Goal: Transaction & Acquisition: Purchase product/service

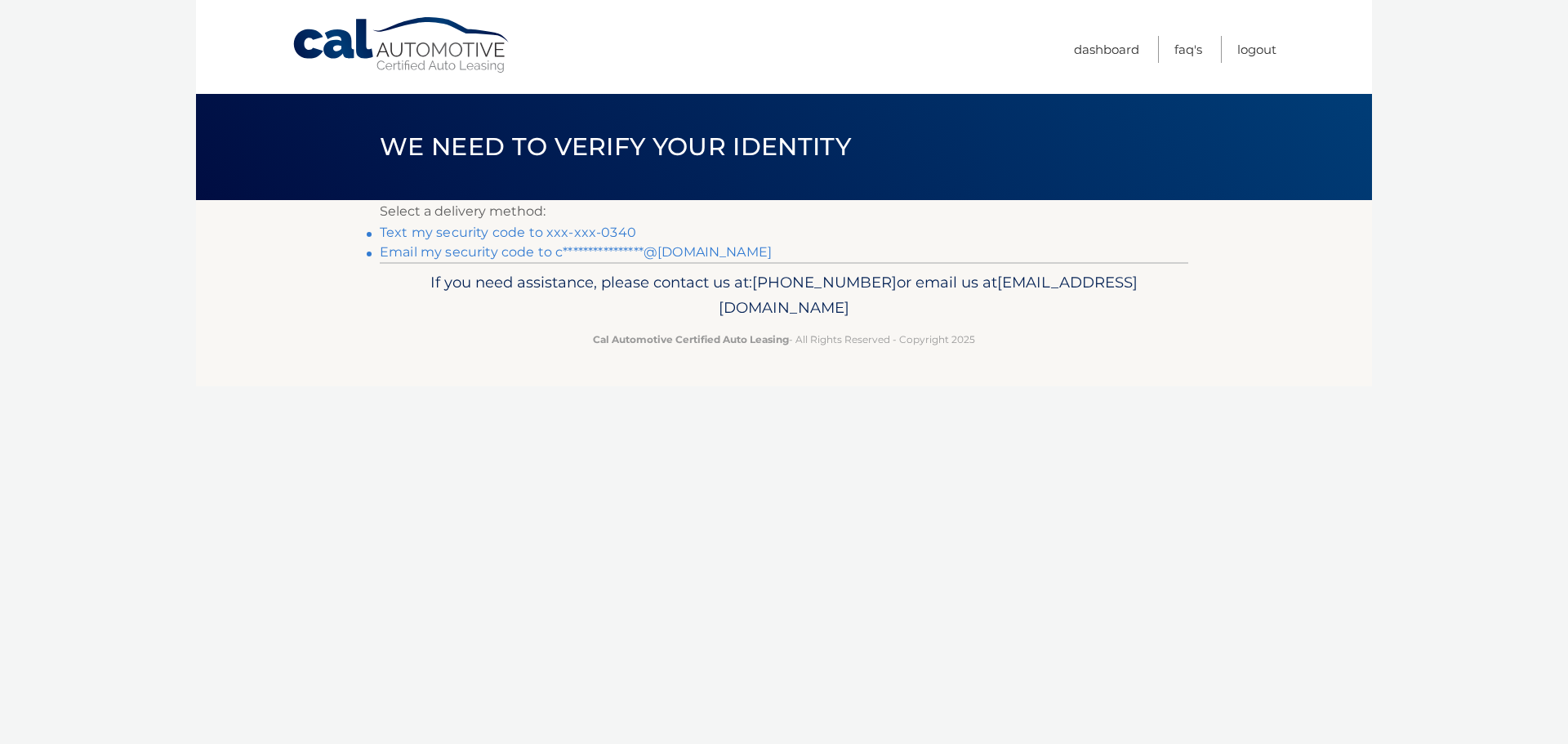
click at [516, 229] on link "Text my security code to xxx-xxx-0340" at bounding box center [508, 232] width 256 height 15
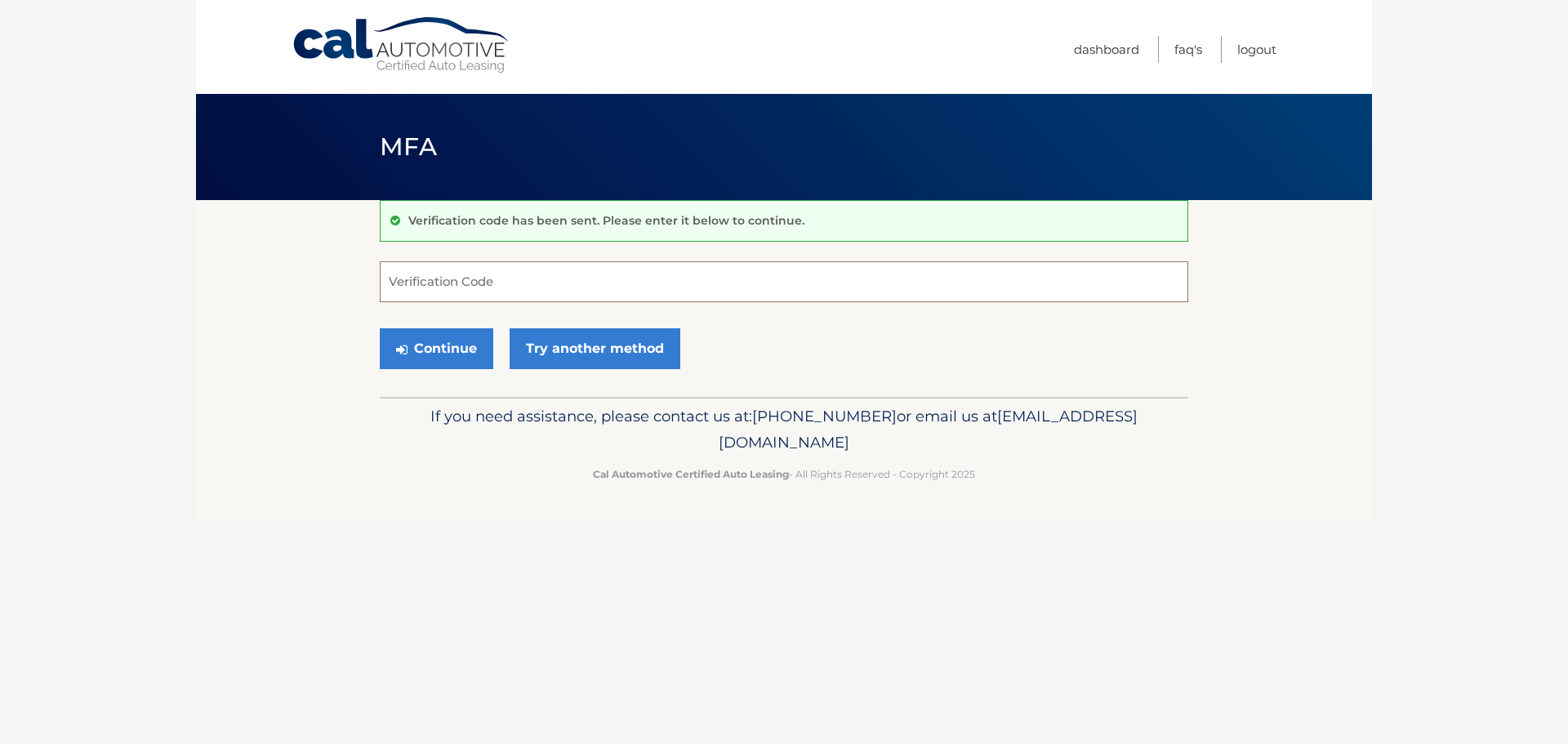
click at [525, 272] on input "Verification Code" at bounding box center [783, 281] width 808 height 40
type input "315637"
click at [379, 329] on button "Continue" at bounding box center [436, 349] width 114 height 40
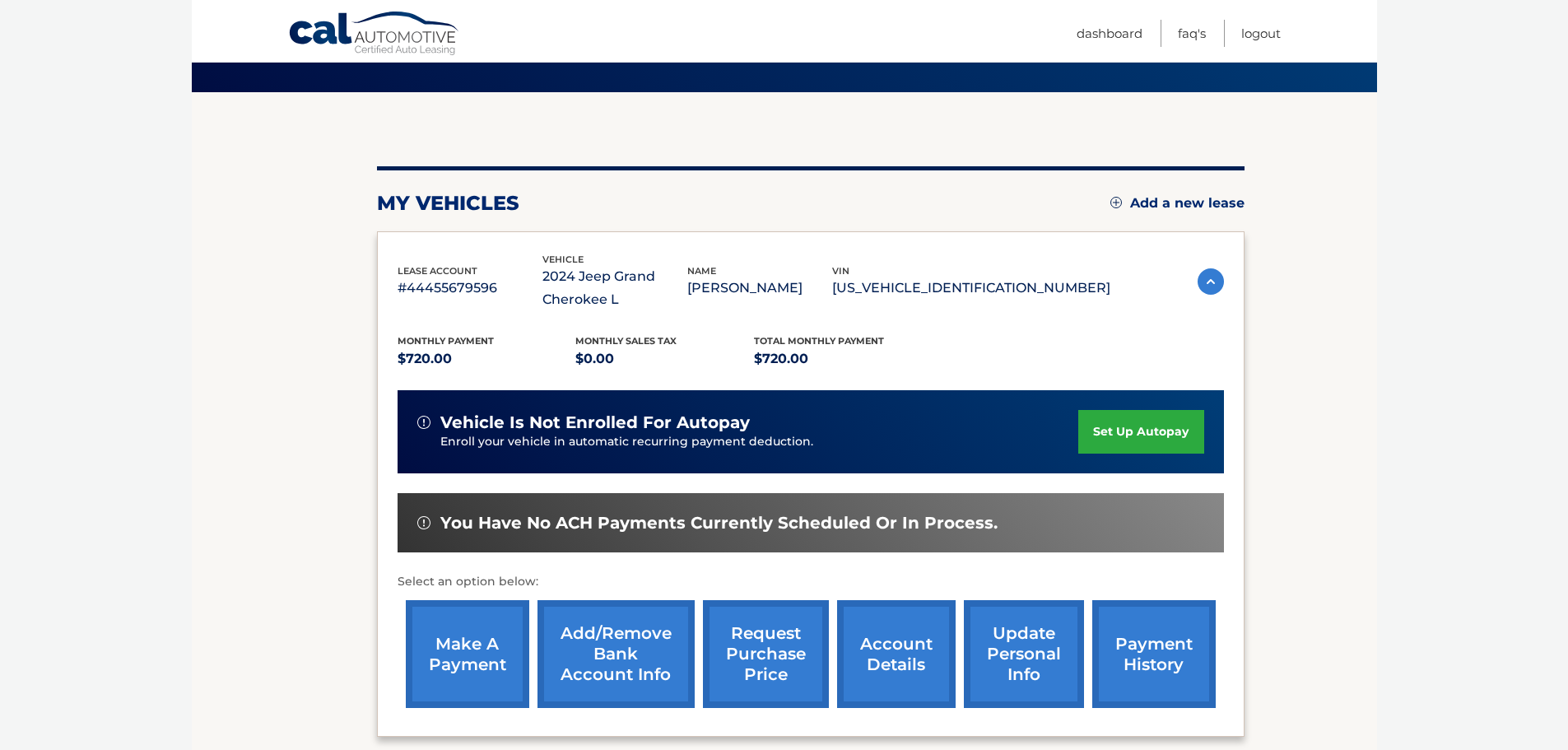
scroll to position [165, 0]
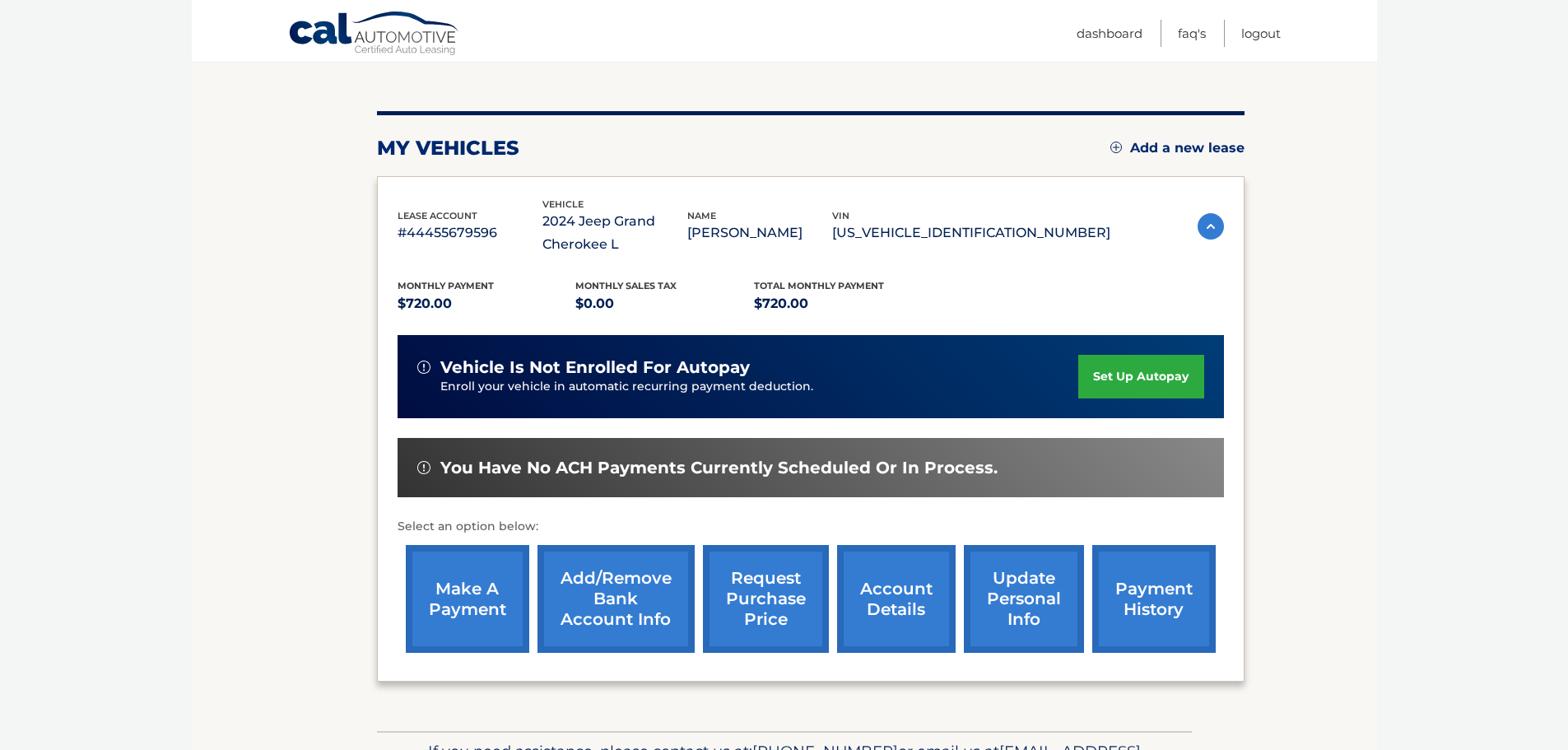
click at [894, 597] on link "account details" at bounding box center [896, 598] width 118 height 108
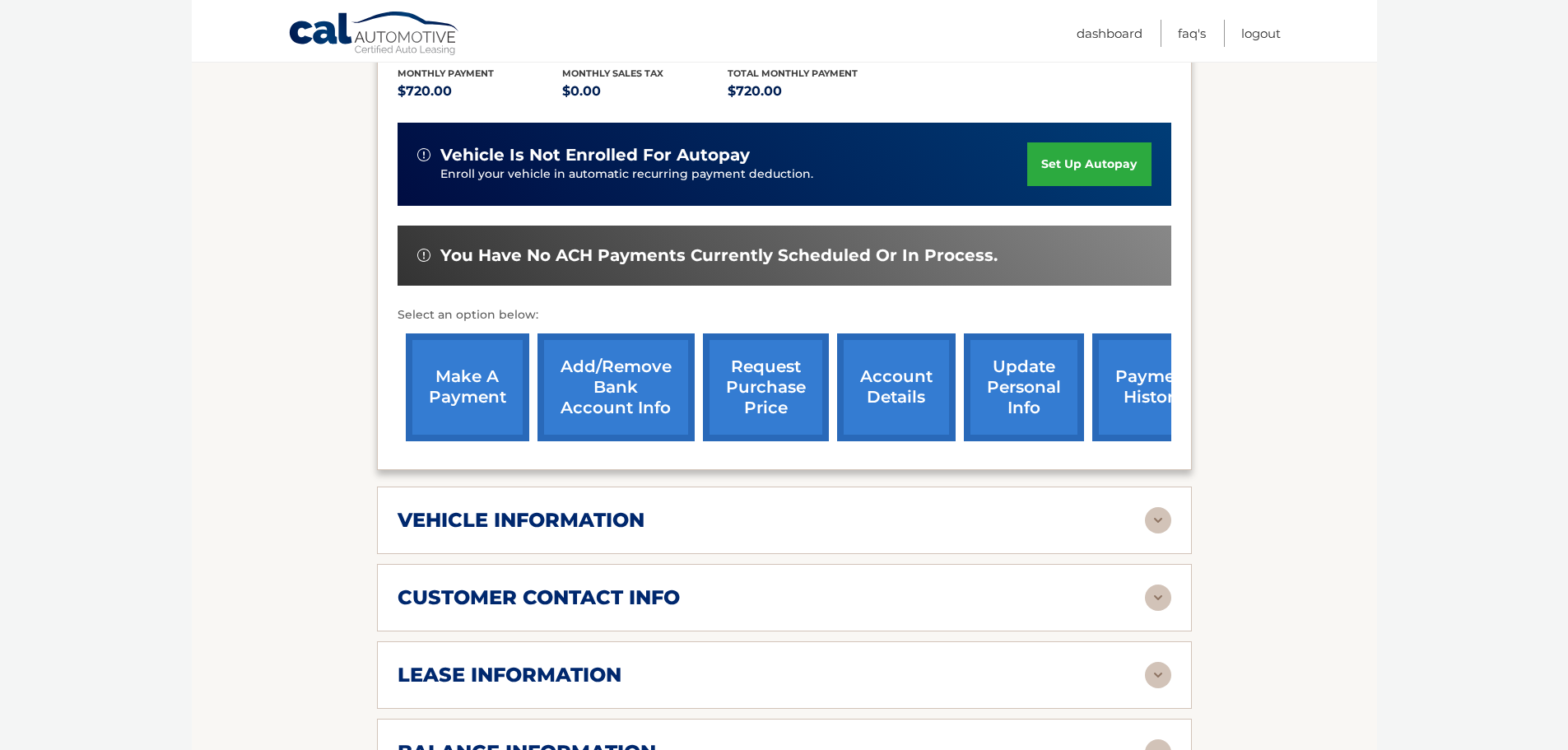
scroll to position [412, 0]
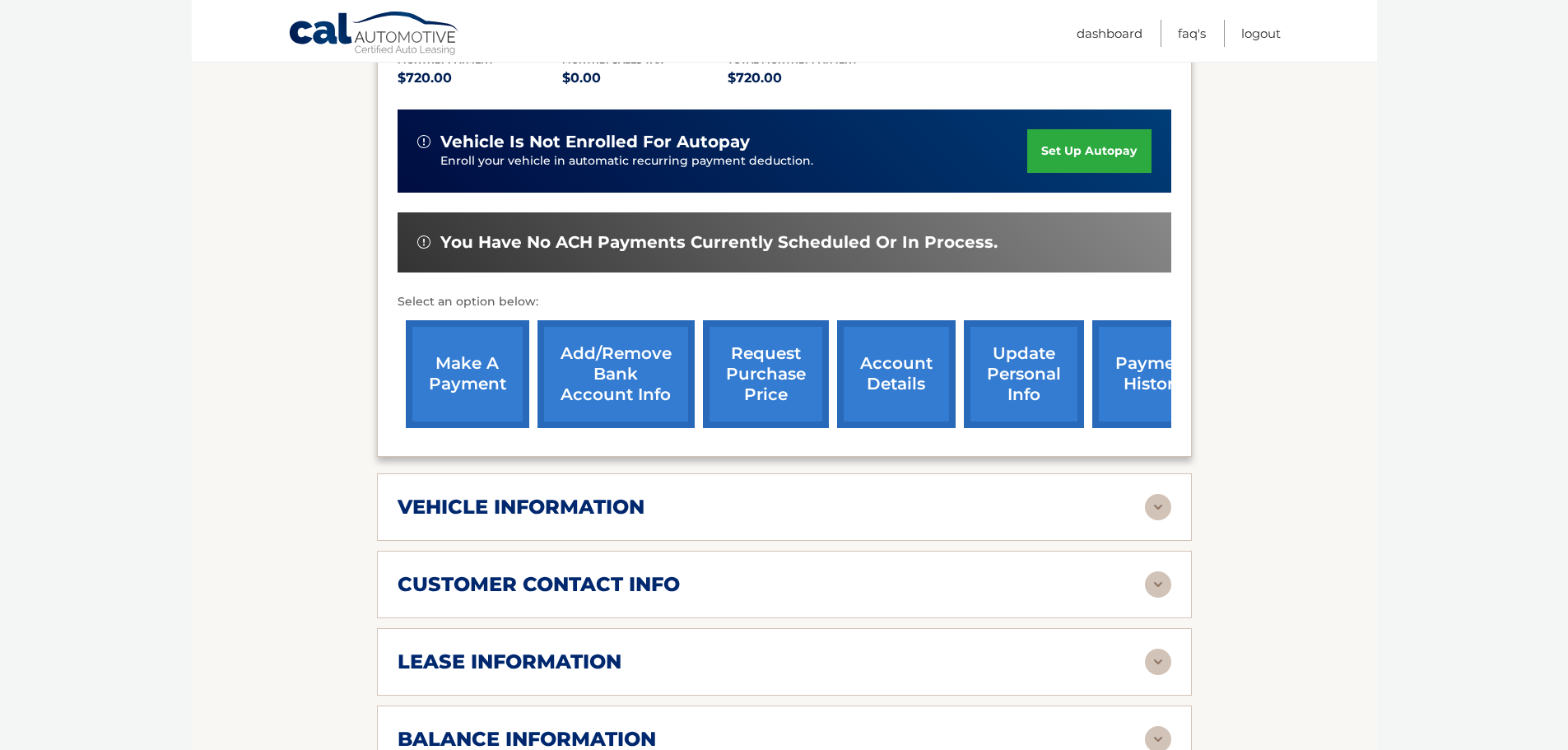
click at [1153, 506] on img at bounding box center [1157, 507] width 26 height 26
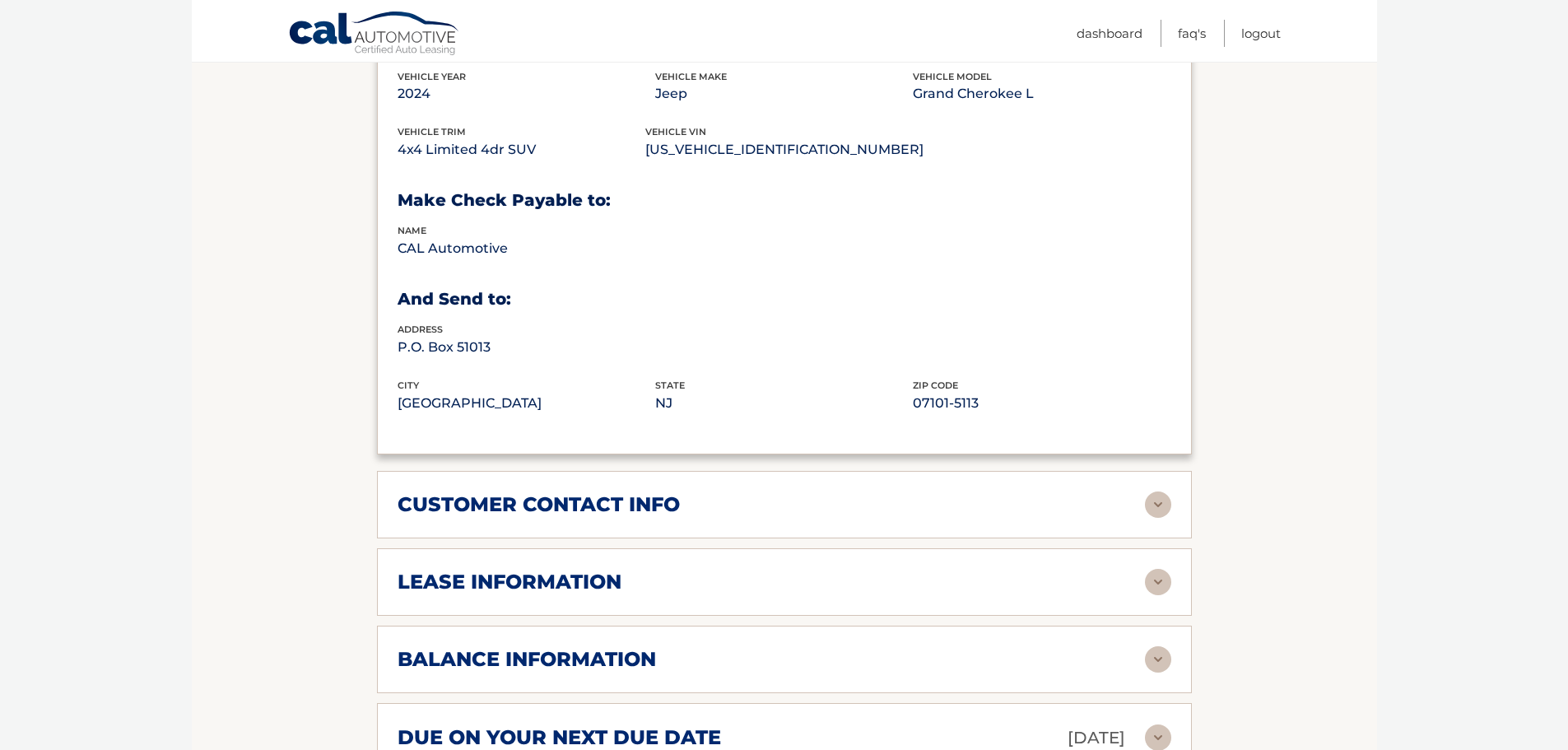
scroll to position [906, 0]
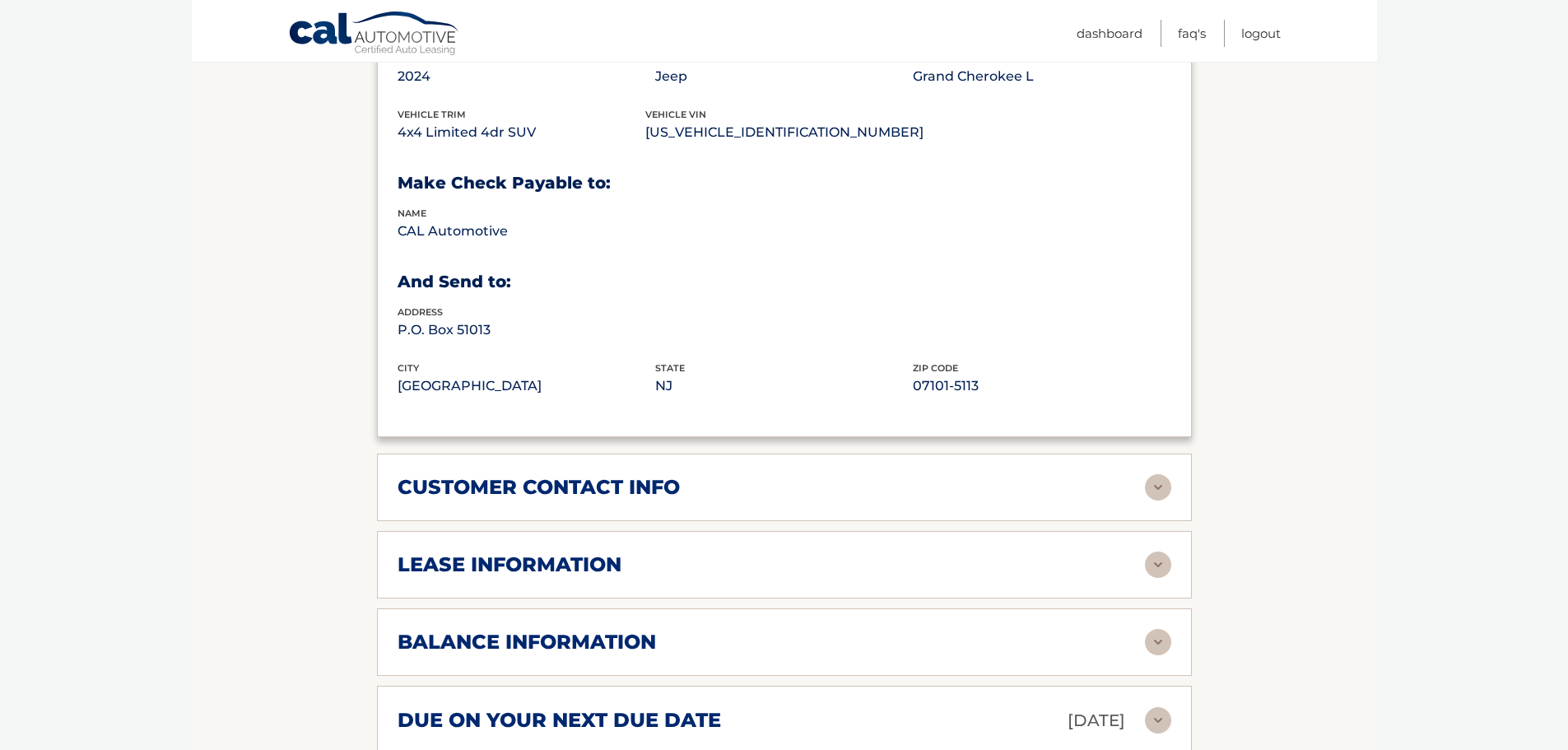
click at [1168, 643] on img at bounding box center [1157, 642] width 26 height 26
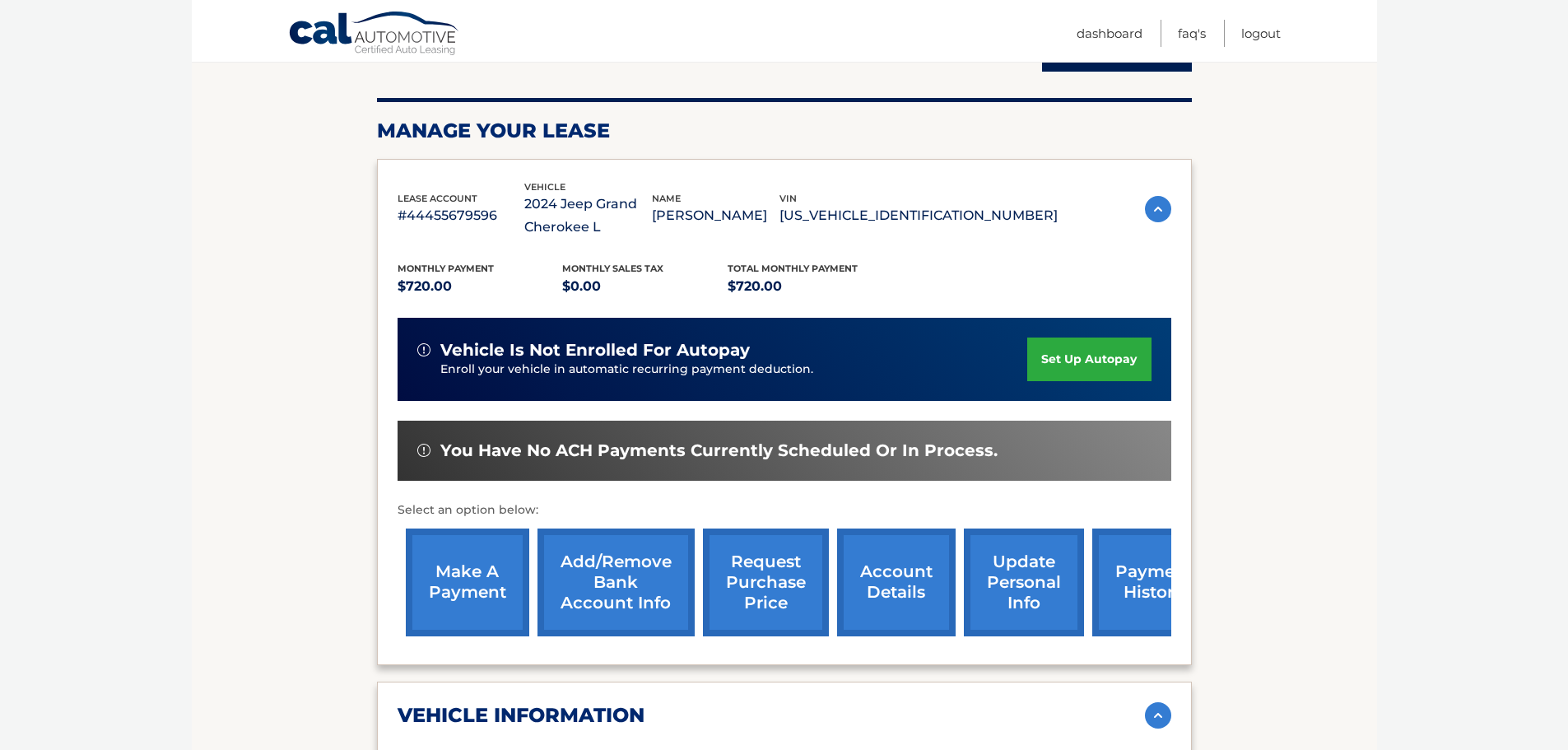
scroll to position [247, 0]
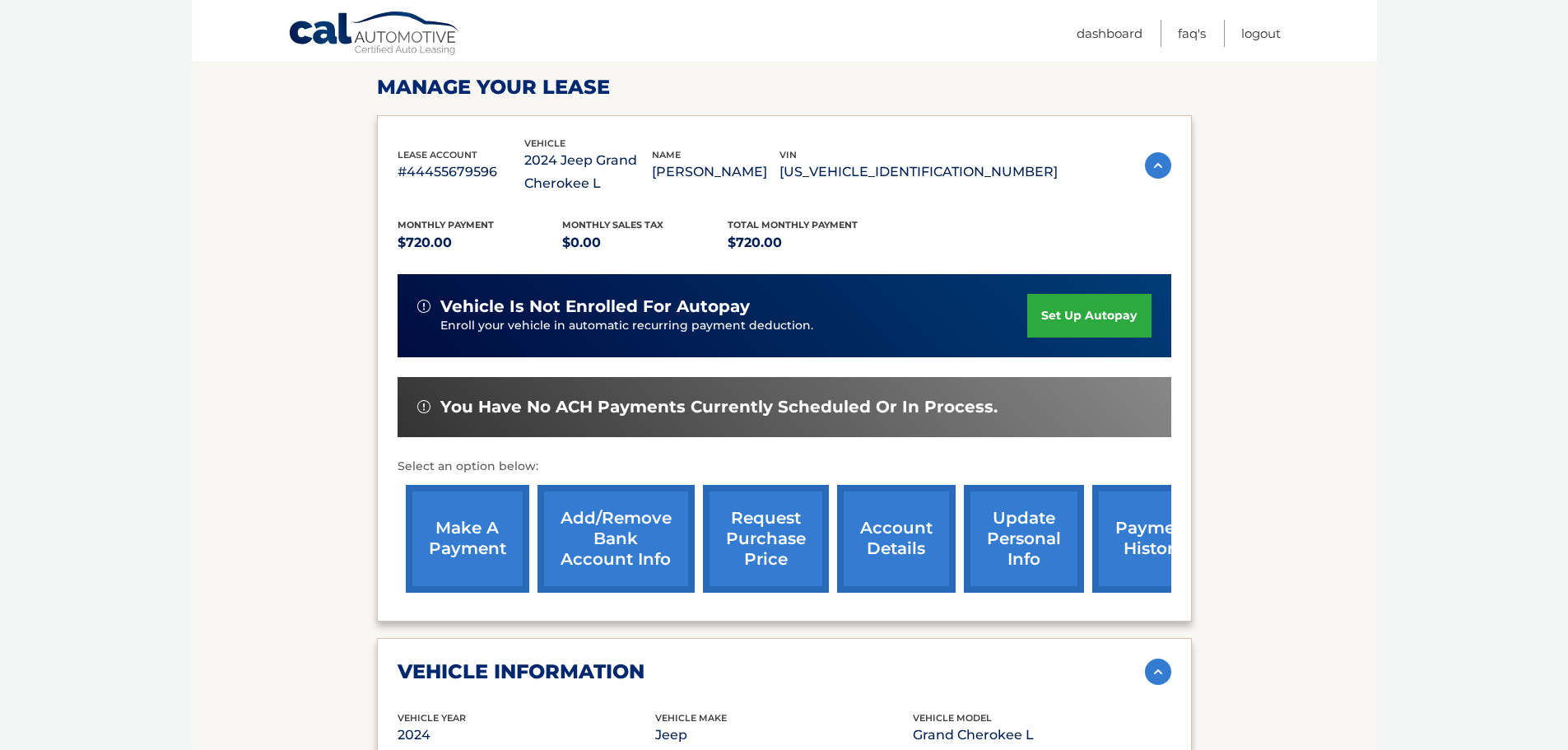
click at [491, 561] on link "make a payment" at bounding box center [467, 538] width 123 height 108
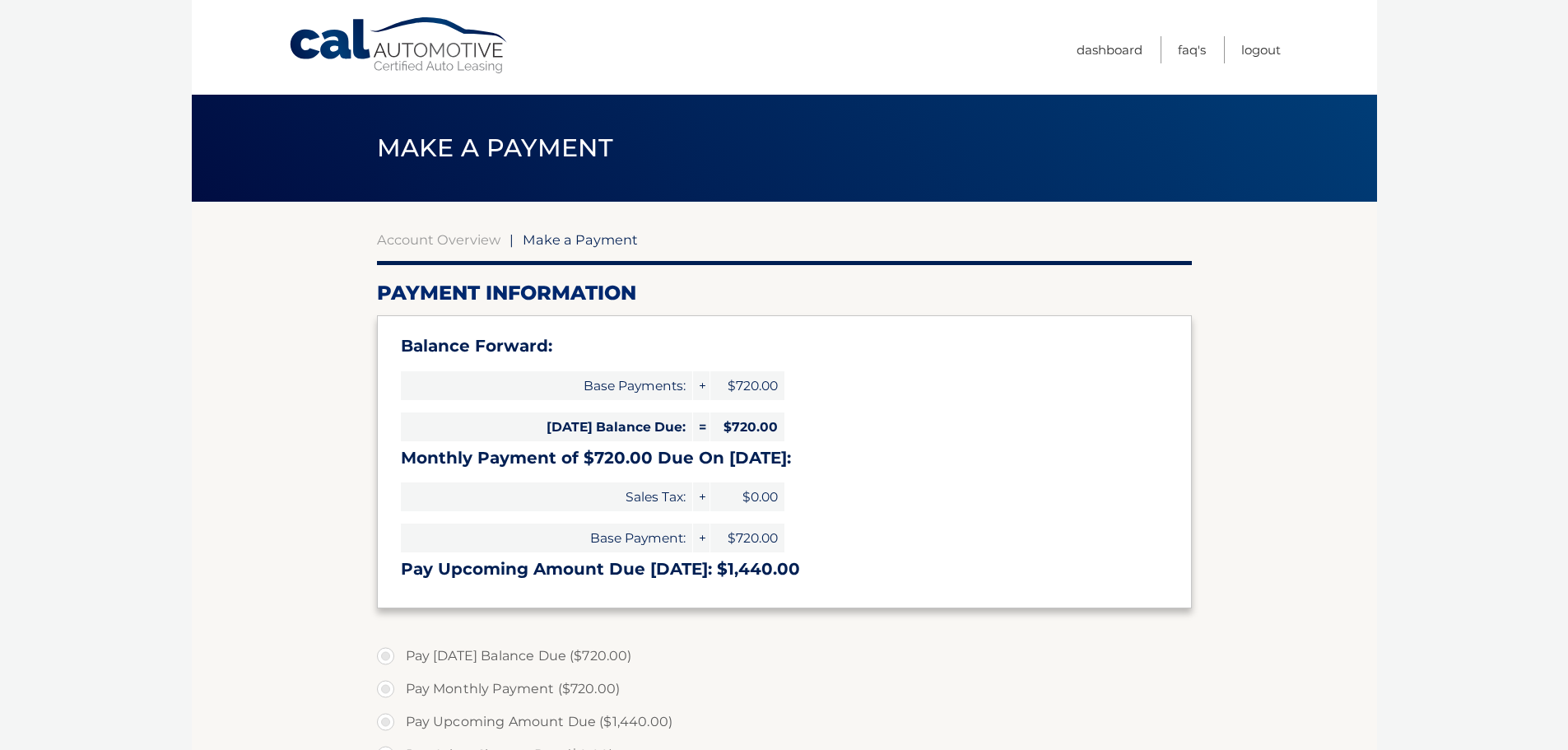
select select "YTNlODA5NjAtN2NmMC00MmUzLThmMjgtYTQ0OGFiNzBjZTQ5"
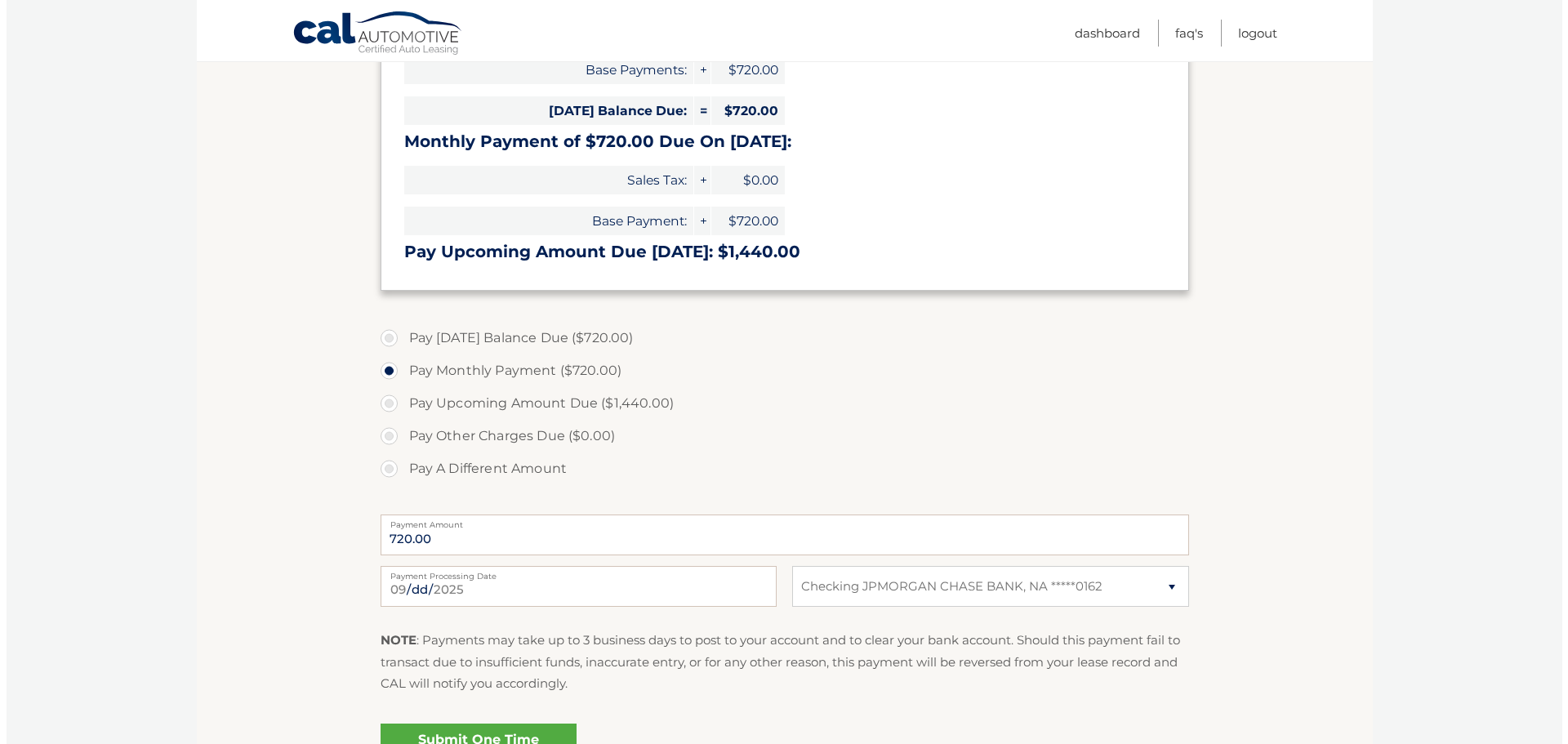
scroll to position [327, 0]
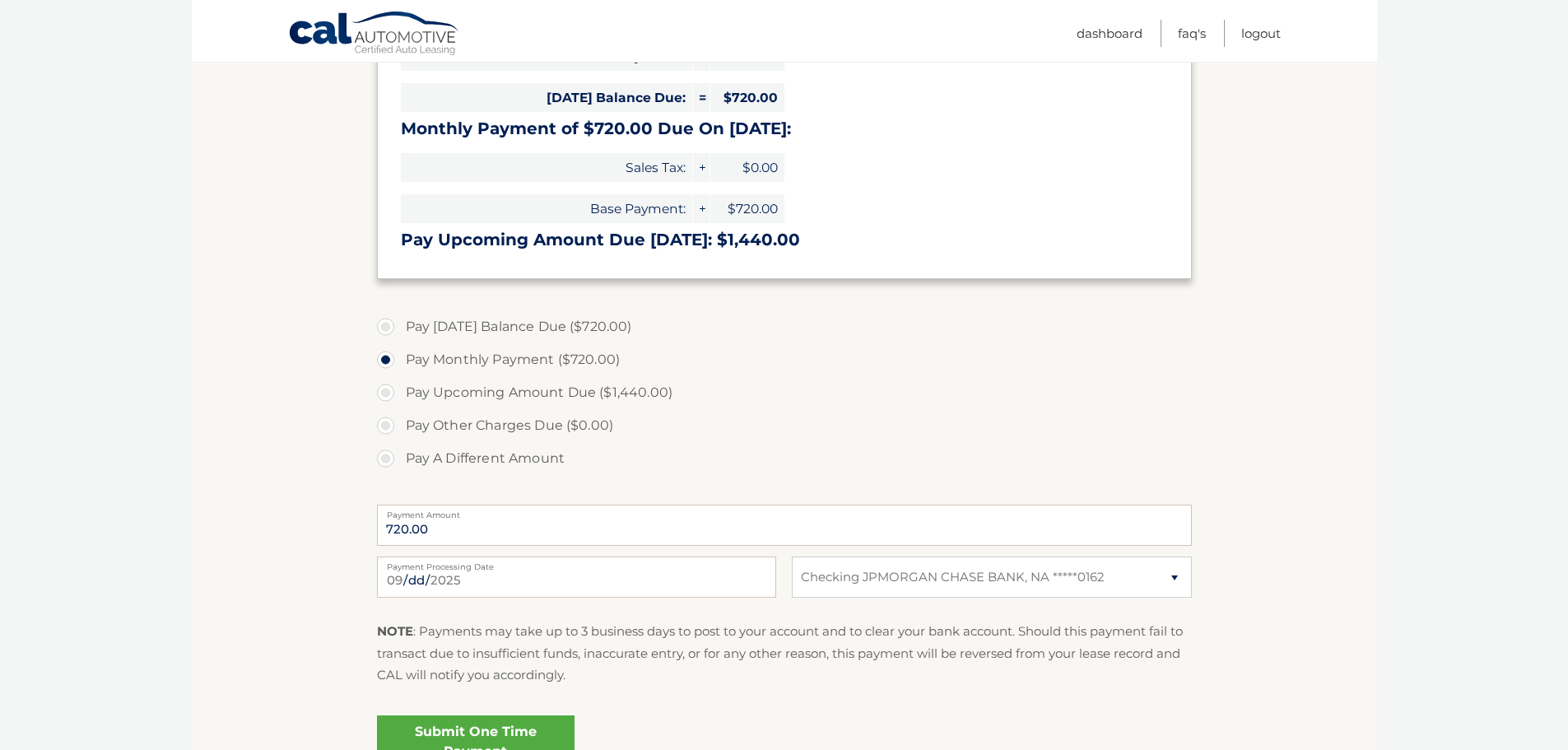
click at [491, 734] on link "Submit One Time Payment" at bounding box center [475, 742] width 197 height 52
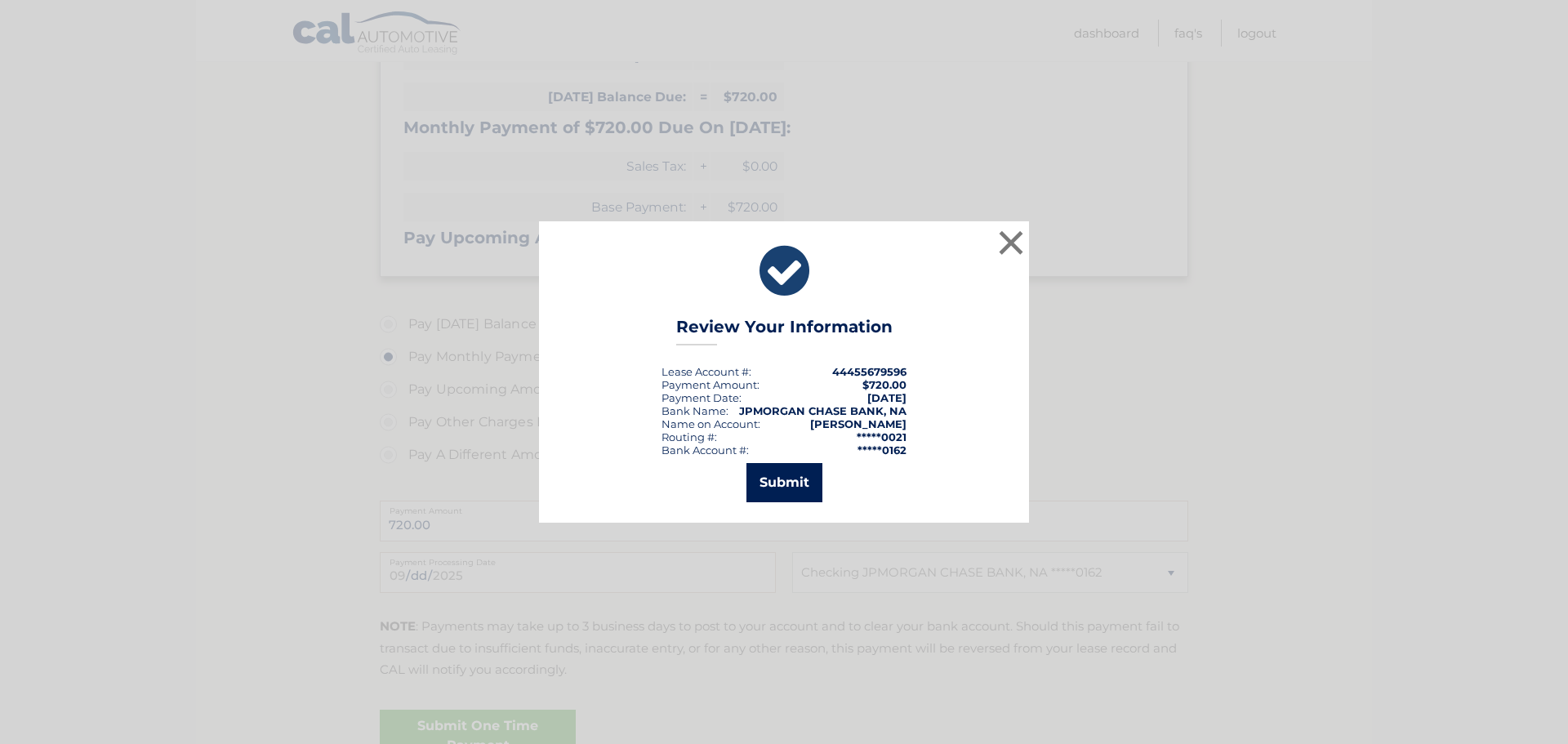
click at [769, 480] on button "Submit" at bounding box center [784, 483] width 76 height 40
